Goal: Transaction & Acquisition: Obtain resource

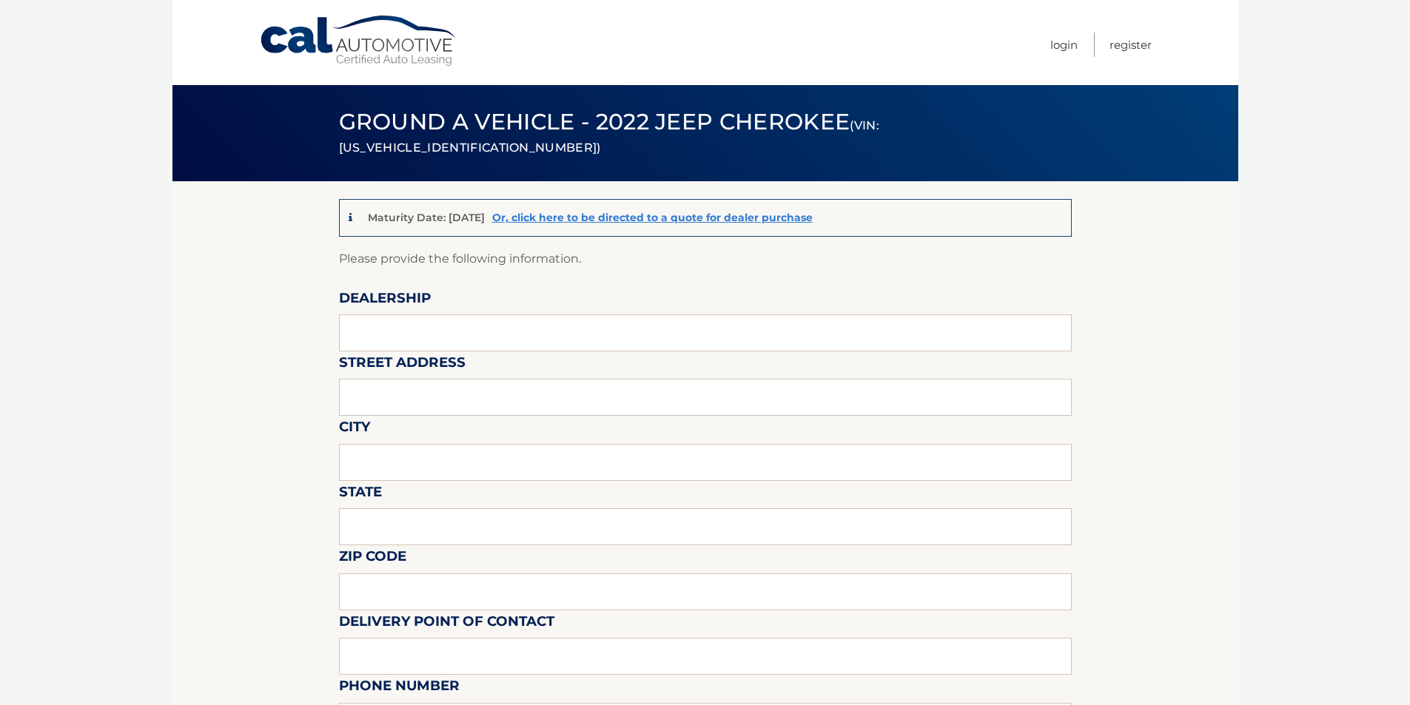
click at [335, 36] on link "Cal Automotive" at bounding box center [359, 41] width 200 height 53
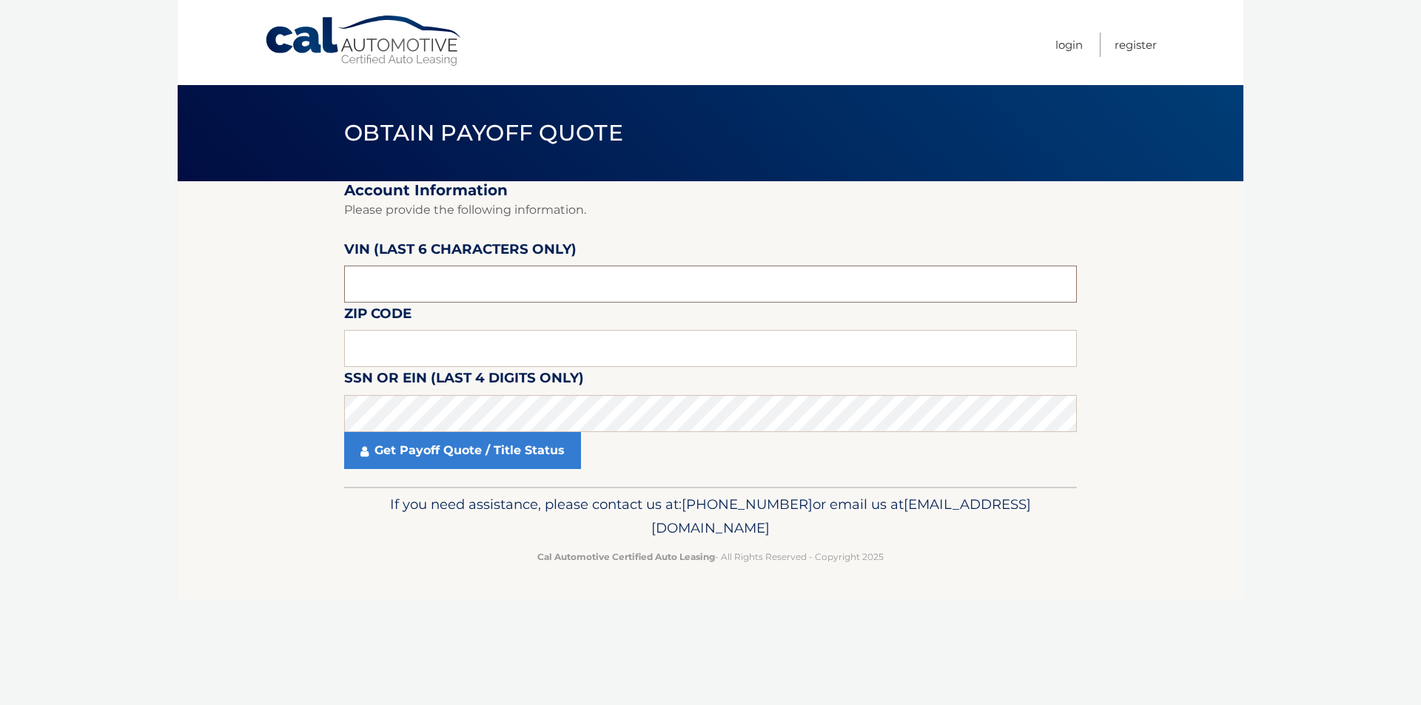
click at [442, 270] on input "text" at bounding box center [710, 284] width 733 height 37
paste input "559422"
type input "559422"
click at [651, 346] on input "text" at bounding box center [710, 348] width 733 height 37
paste input "15236"
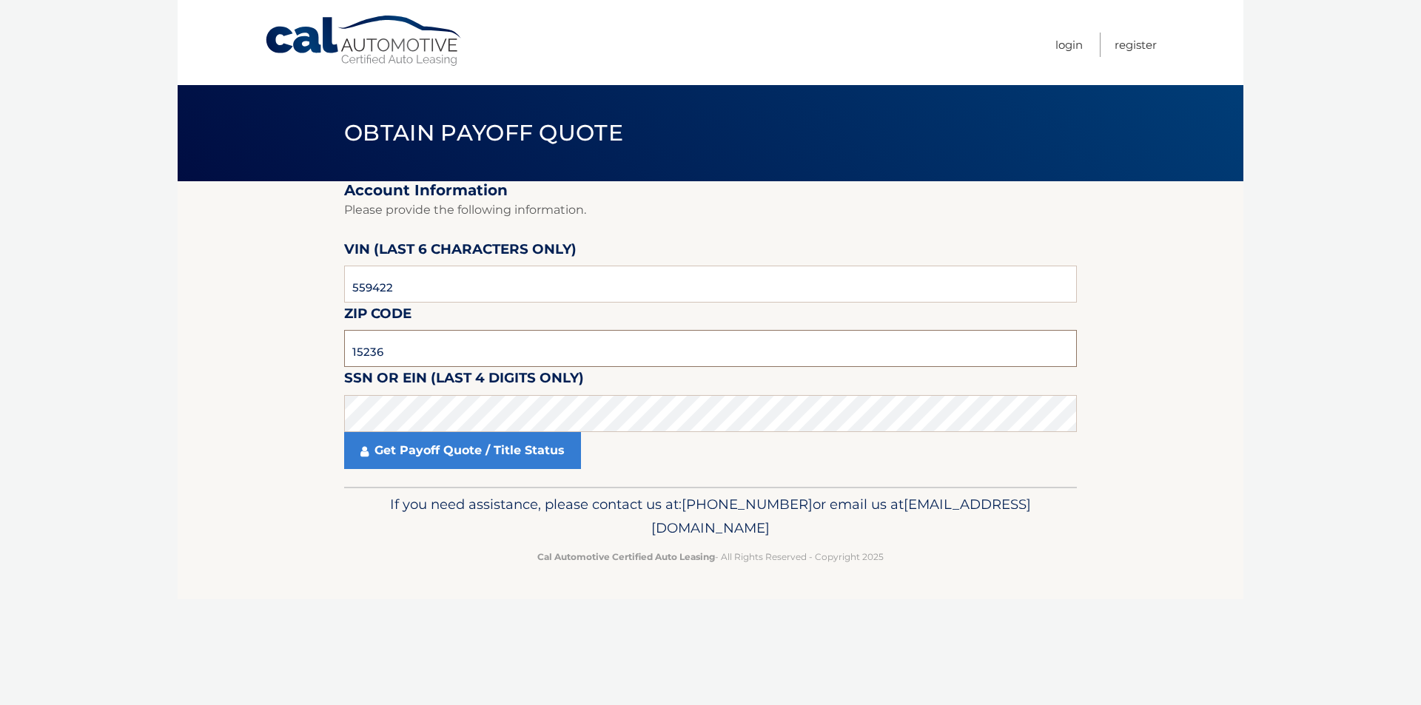
type input "15236"
drag, startPoint x: 428, startPoint y: 566, endPoint x: 420, endPoint y: 515, distance: 51.6
click at [426, 559] on div "If you need assistance, please contact us at: 609-807-3200 or email us at Custo…" at bounding box center [710, 528] width 733 height 83
click at [426, 443] on link "Get Payoff Quote / Title Status" at bounding box center [462, 450] width 237 height 37
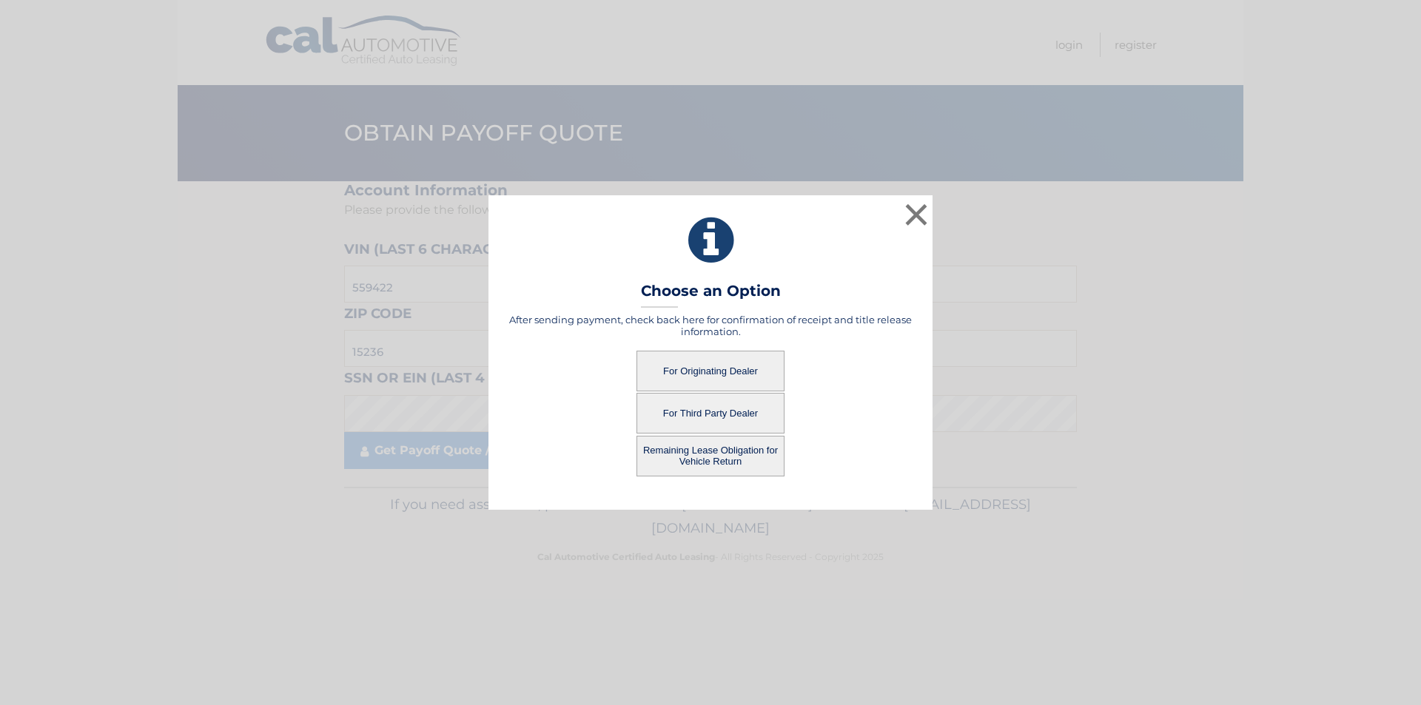
click at [760, 374] on button "For Originating Dealer" at bounding box center [711, 371] width 148 height 41
click at [699, 369] on button "For Originating Dealer" at bounding box center [711, 371] width 148 height 41
drag, startPoint x: 699, startPoint y: 369, endPoint x: 532, endPoint y: 326, distance: 172.7
click at [532, 326] on h5 "After sending payment, check back here for confirmation of receipt and title re…" at bounding box center [710, 326] width 407 height 24
click at [654, 373] on button "For Originating Dealer" at bounding box center [711, 371] width 148 height 41
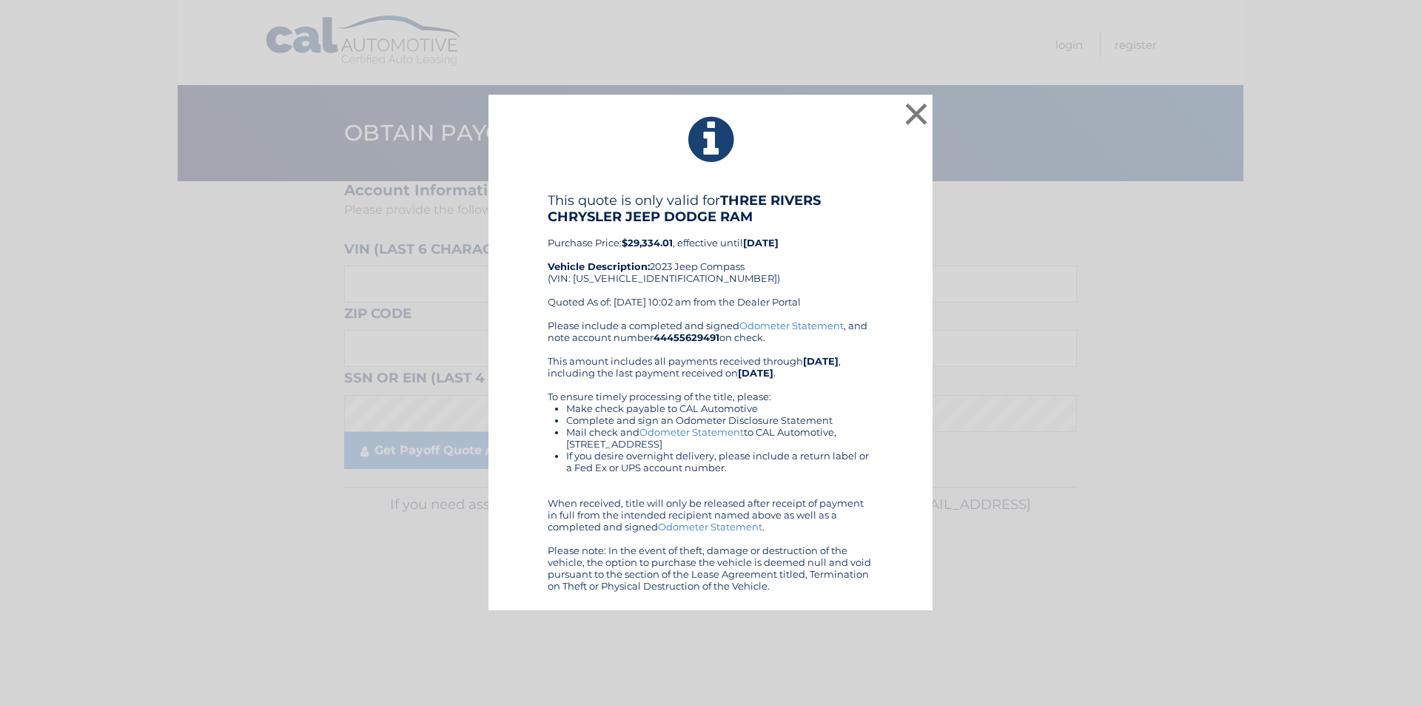
click at [660, 270] on div "This quote is only valid for THREE RIVERS CHRYSLER JEEP DODGE RAM Purchase Pric…" at bounding box center [711, 255] width 326 height 127
click at [660, 279] on div "This quote is only valid for THREE RIVERS CHRYSLER JEEP DODGE RAM Purchase Pric…" at bounding box center [711, 255] width 326 height 127
copy div "[US_VEHICLE_IDENTIFICATION_NUMBER]"
